Goal: Task Accomplishment & Management: Use online tool/utility

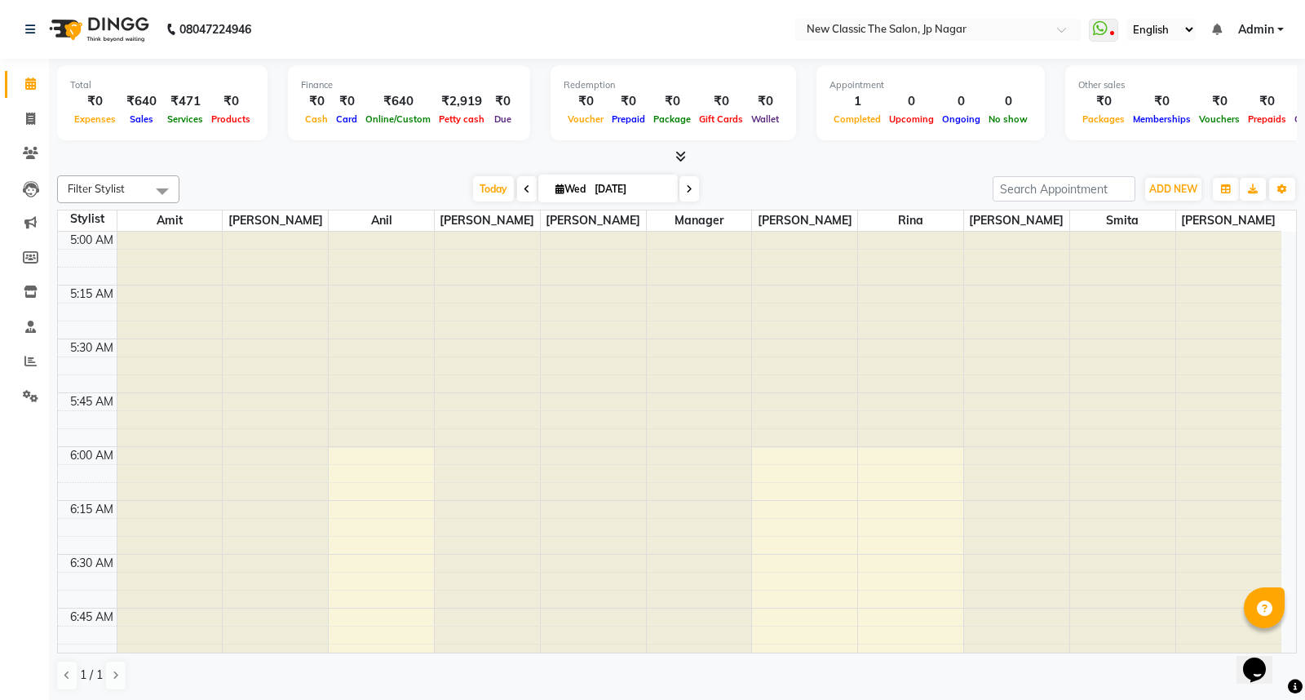
scroll to position [216, 0]
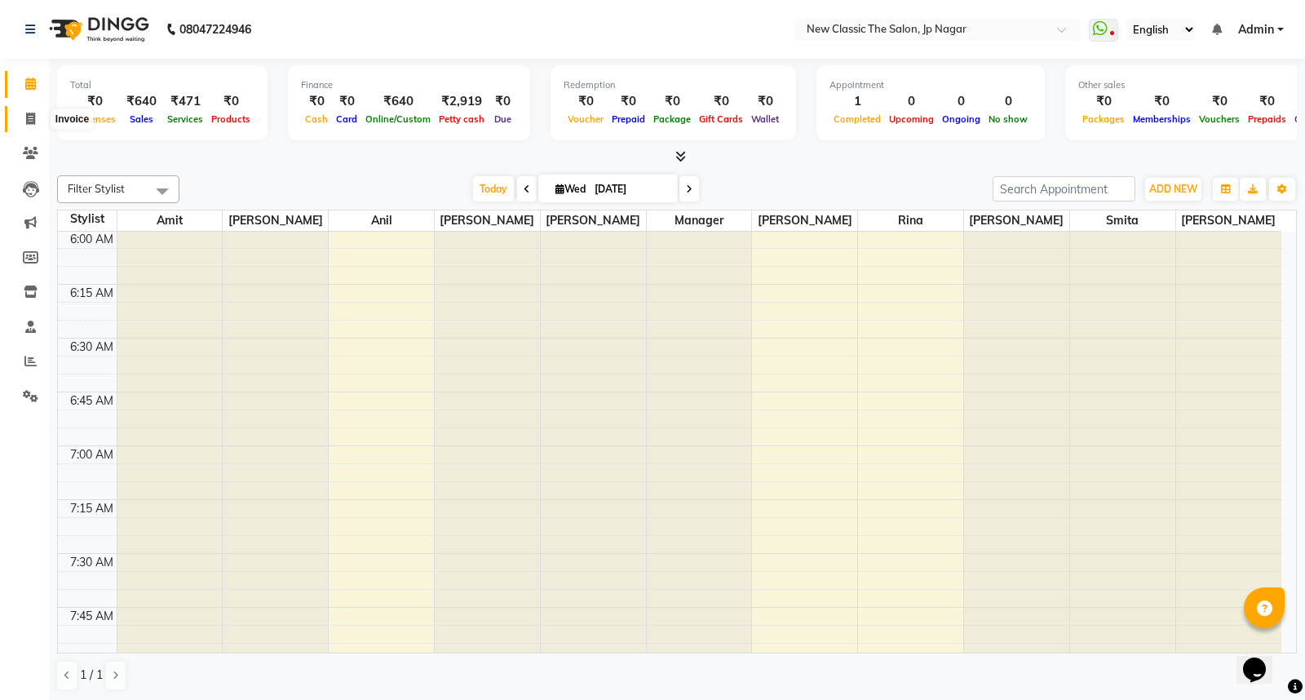
click at [29, 113] on icon at bounding box center [30, 119] width 9 height 12
select select "service"
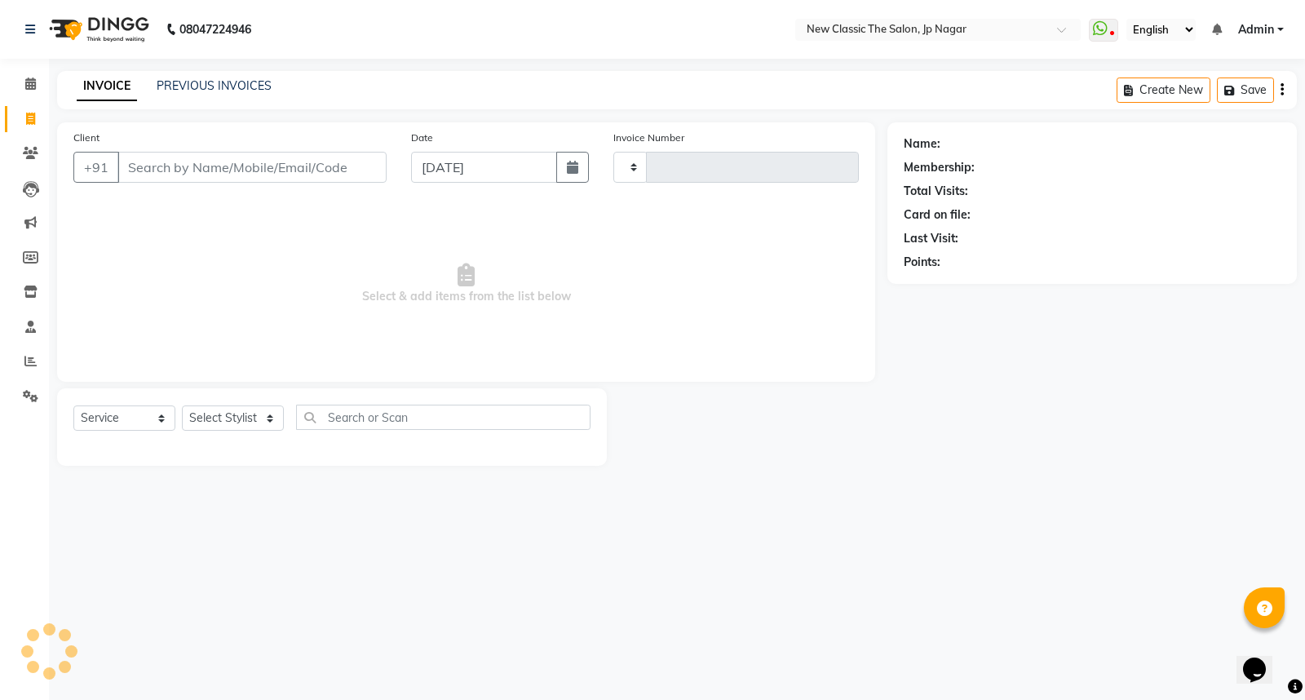
type input "3424"
select select "4678"
click at [224, 160] on input "Client" at bounding box center [251, 167] width 269 height 31
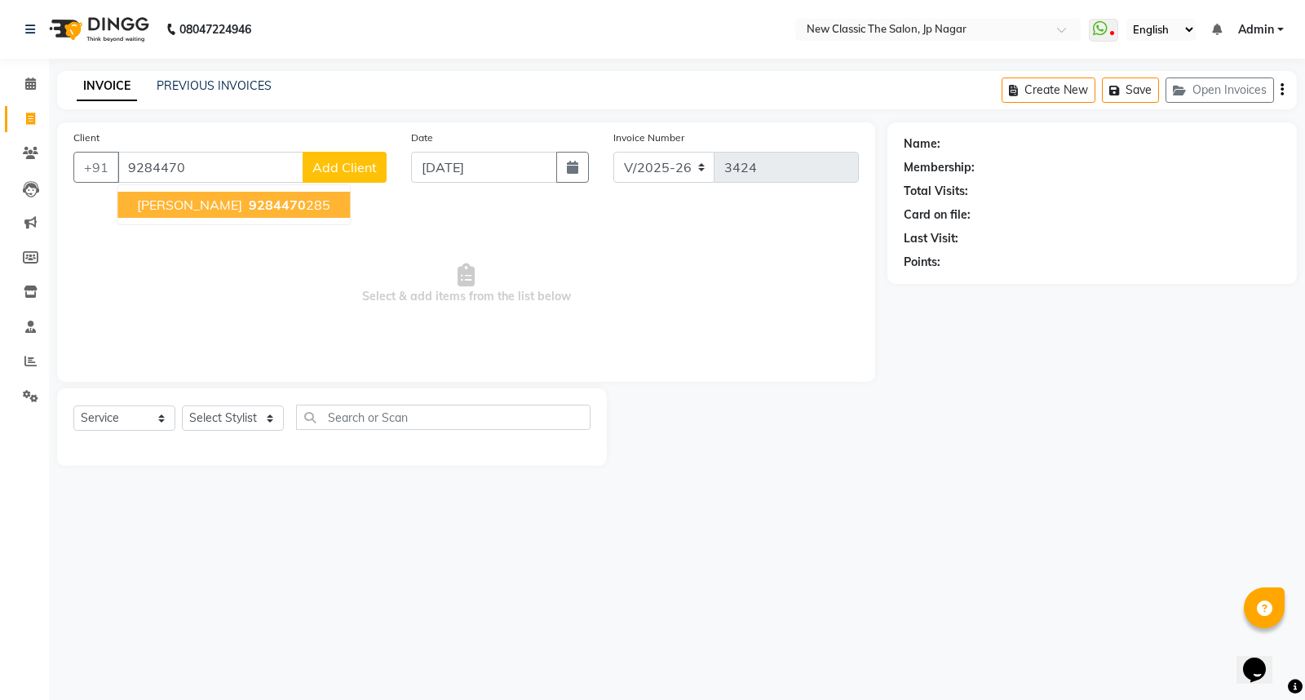
click at [201, 201] on span "[PERSON_NAME]" at bounding box center [189, 205] width 105 height 16
type input "9284470285"
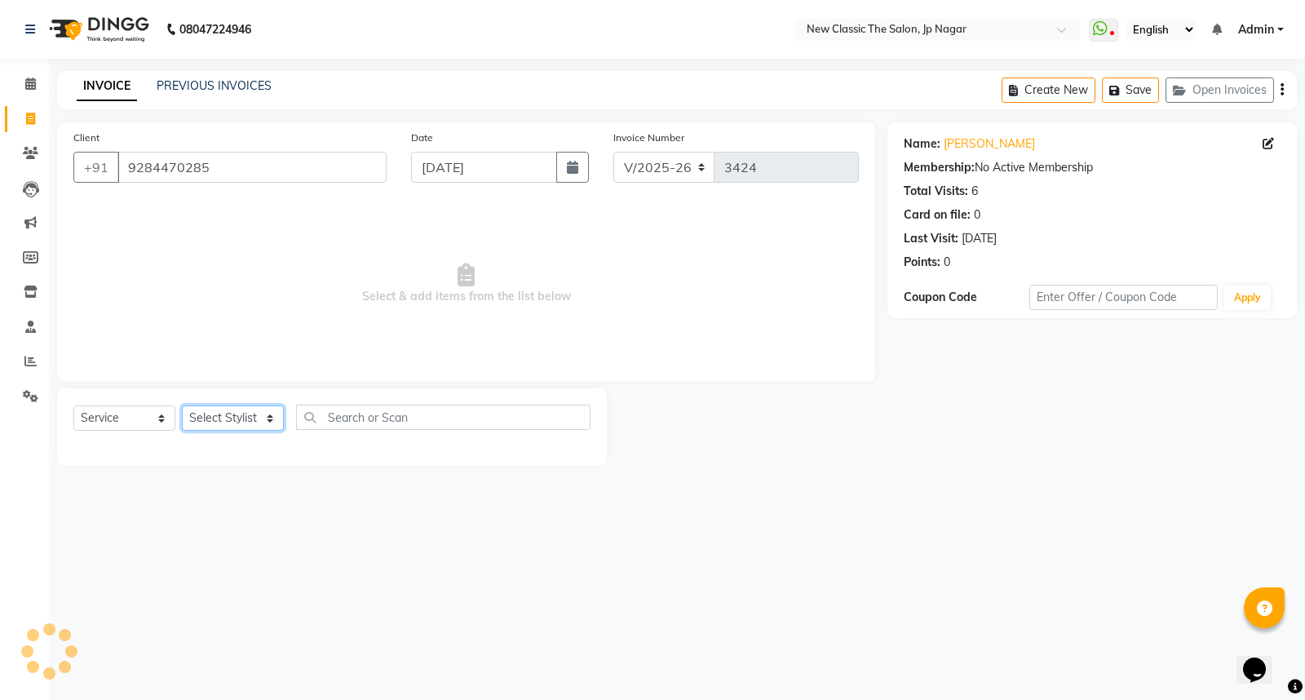
click at [230, 422] on select "Select Stylist Amit [PERSON_NAME] [PERSON_NAME] [PERSON_NAME] Manager [PERSON_N…" at bounding box center [233, 417] width 102 height 25
select select "27628"
click at [182, 406] on select "Select Stylist Amit [PERSON_NAME] [PERSON_NAME] [PERSON_NAME] Manager [PERSON_N…" at bounding box center [233, 417] width 102 height 25
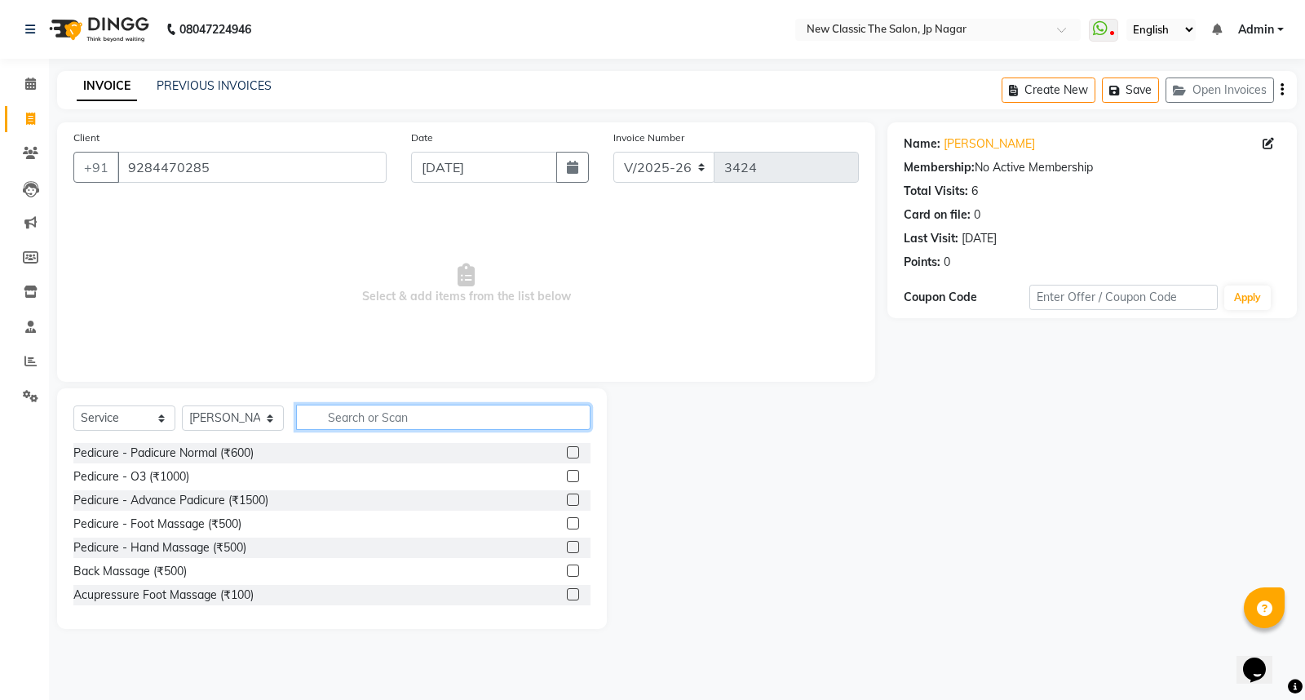
click at [320, 428] on input "text" at bounding box center [443, 416] width 294 height 25
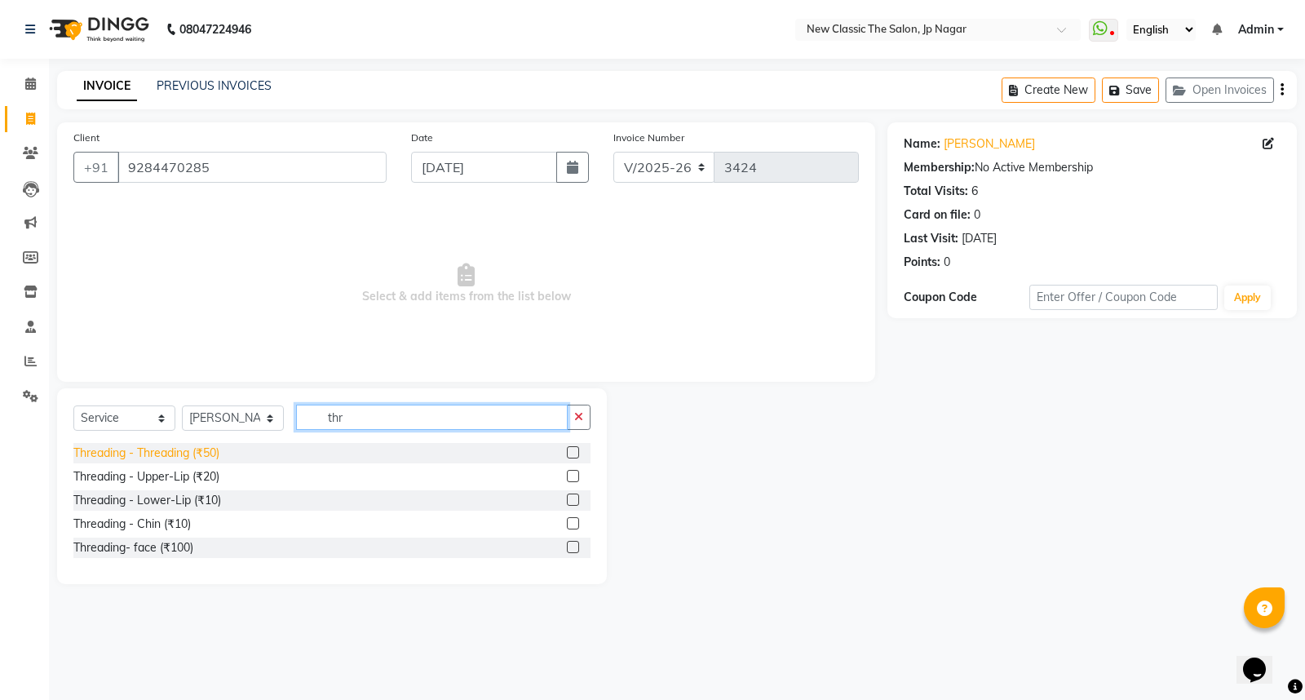
type input "thr"
click at [207, 454] on div "Threading - Threading (₹50)" at bounding box center [146, 452] width 146 height 17
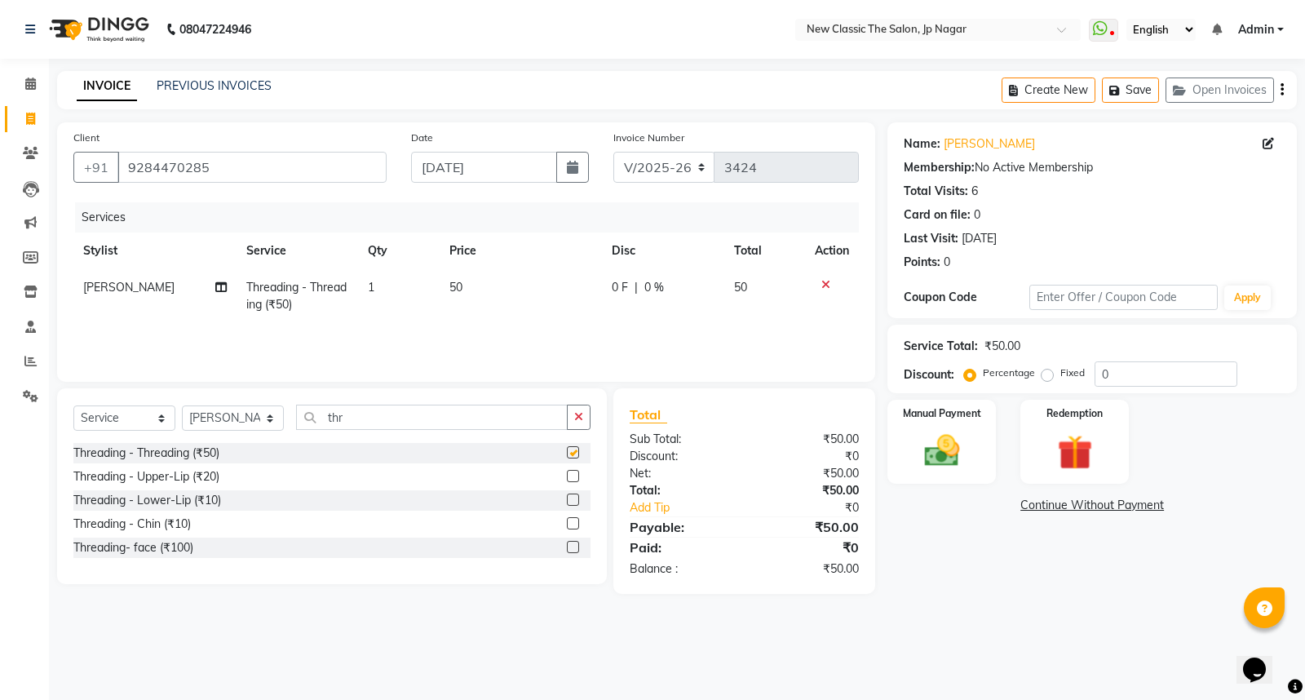
checkbox input "false"
click at [952, 458] on img at bounding box center [941, 451] width 59 height 42
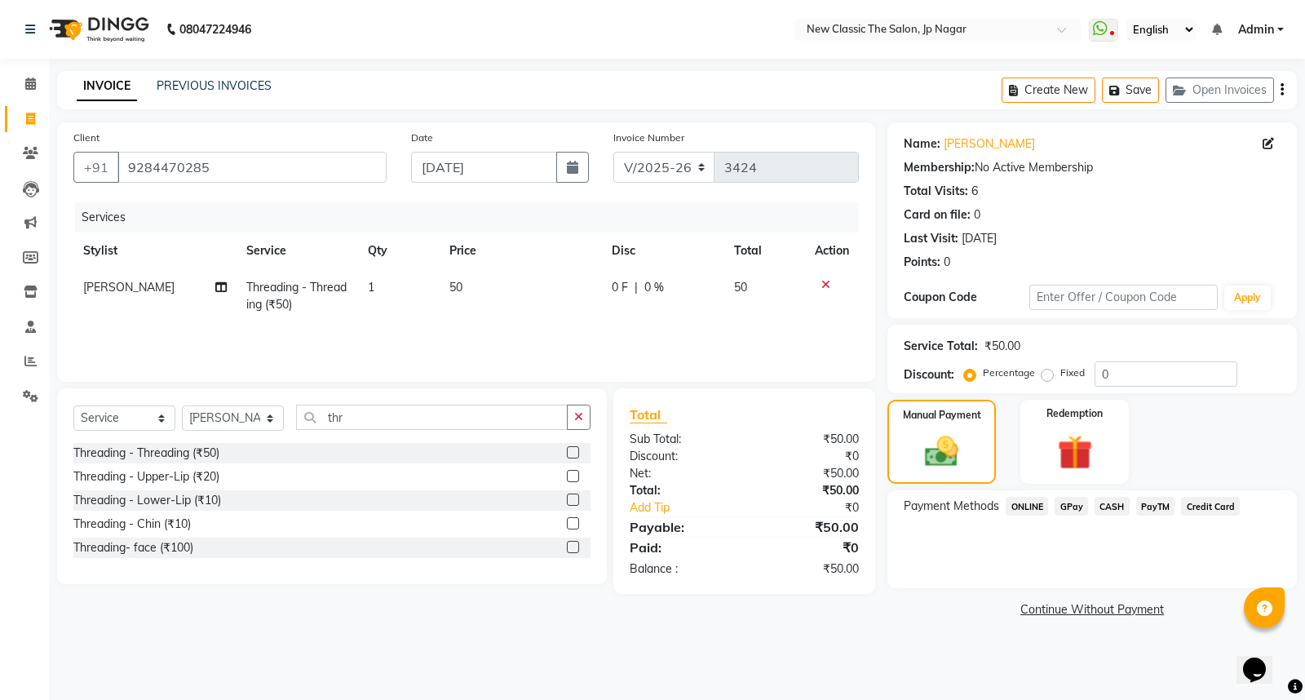
click at [1038, 501] on span "ONLINE" at bounding box center [1026, 506] width 42 height 19
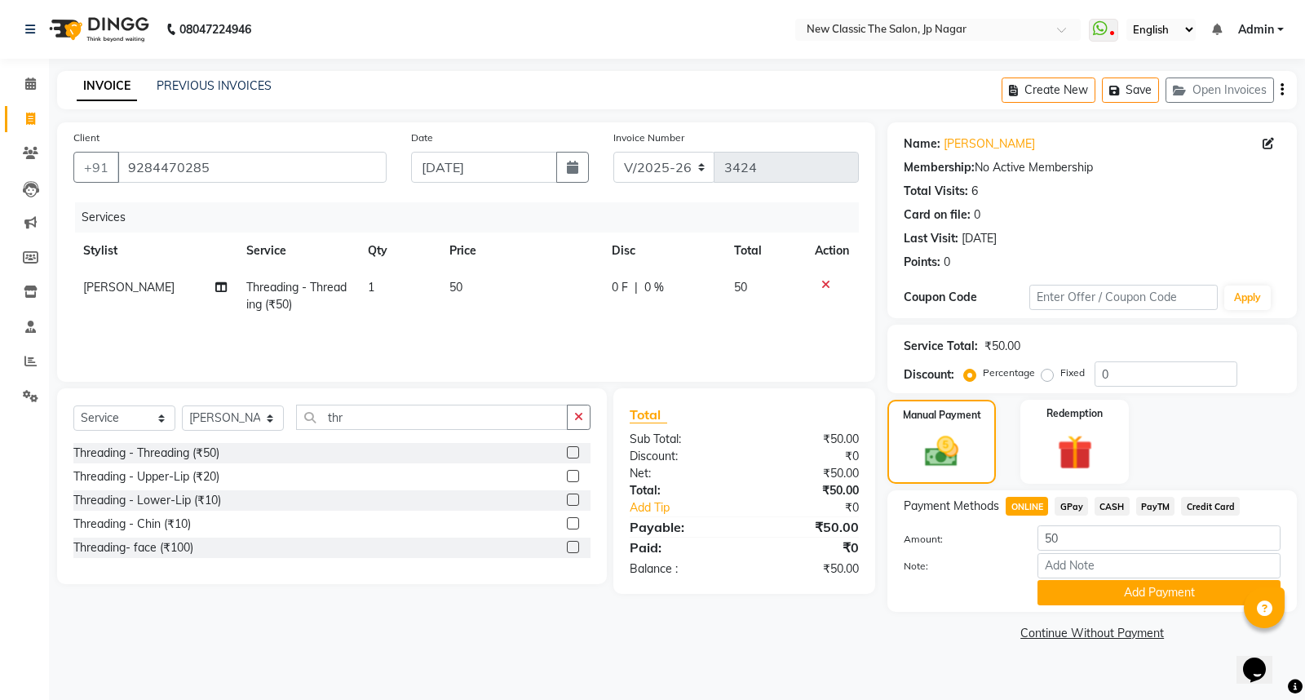
click at [1076, 582] on button "Add Payment" at bounding box center [1158, 592] width 243 height 25
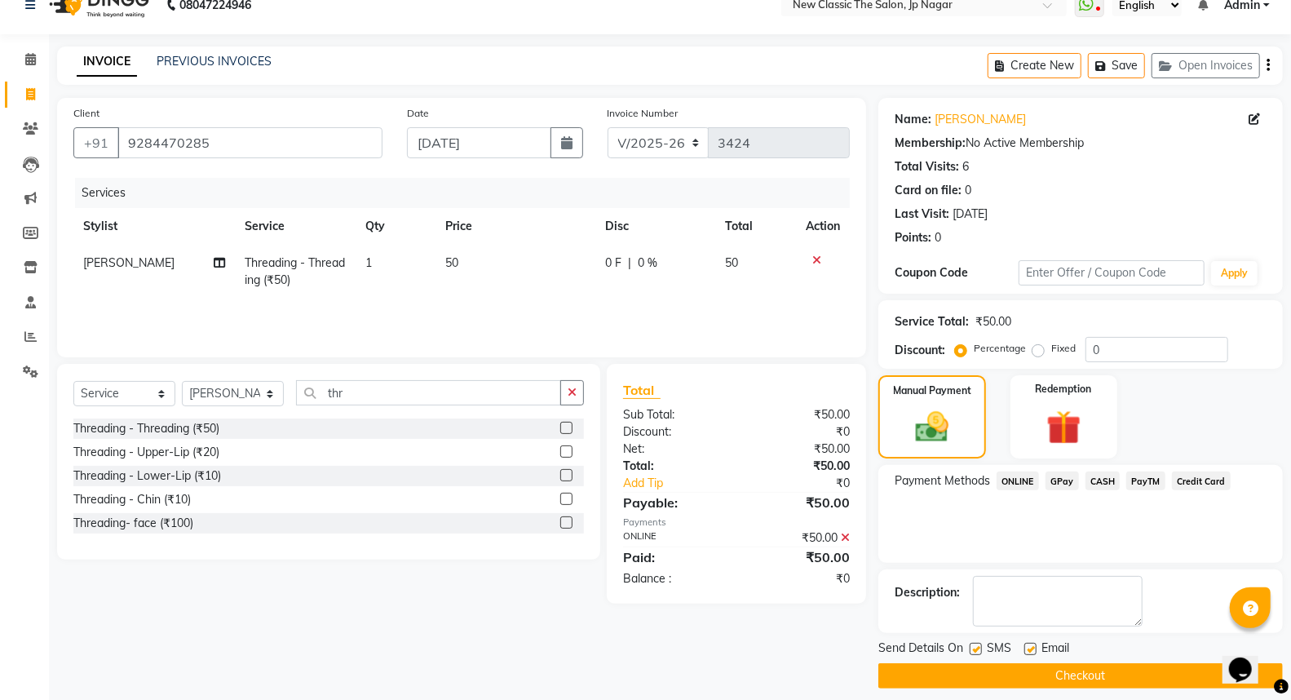
scroll to position [37, 0]
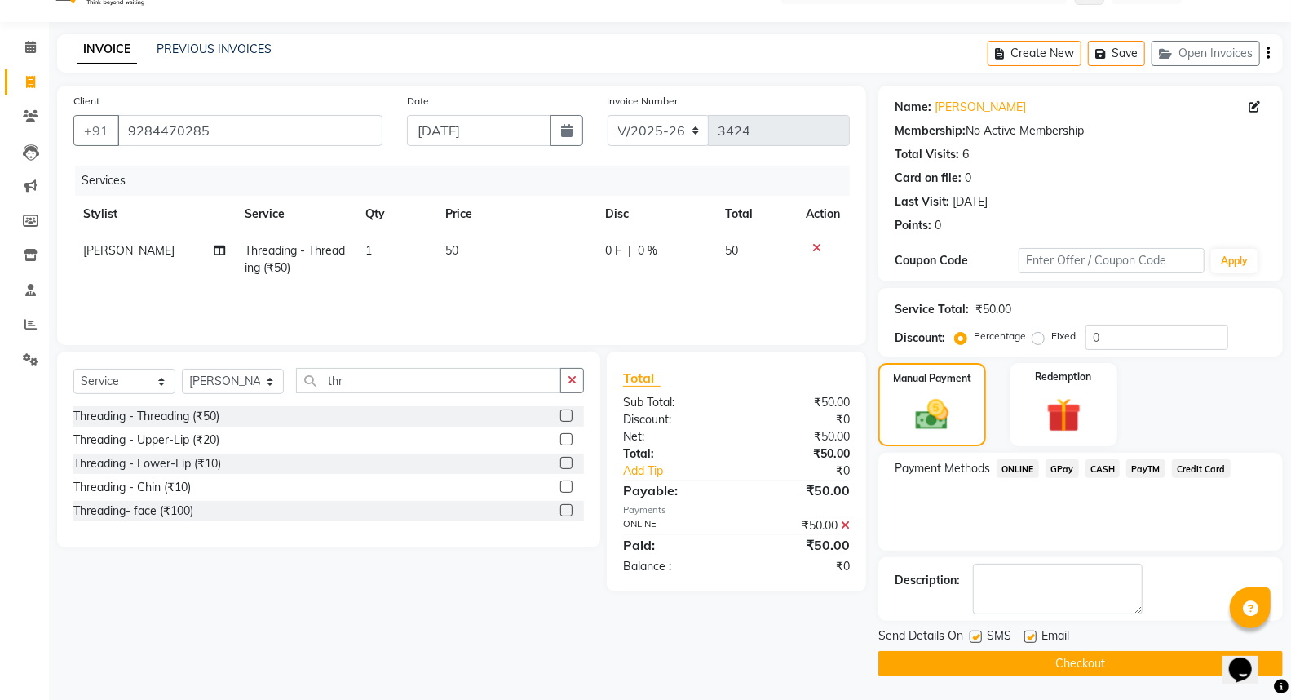
click at [1088, 655] on button "Checkout" at bounding box center [1080, 663] width 404 height 25
